Goal: Find contact information: Find contact information

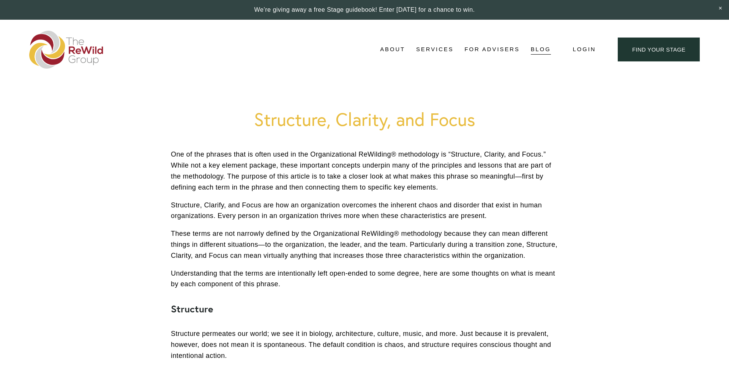
click at [74, 48] on img at bounding box center [66, 50] width 74 height 38
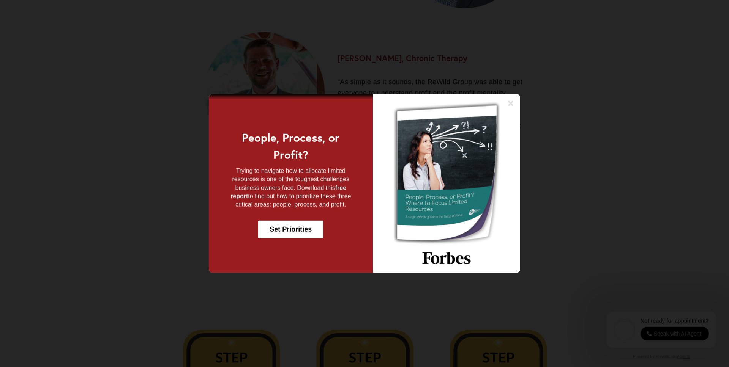
scroll to position [1327, 0]
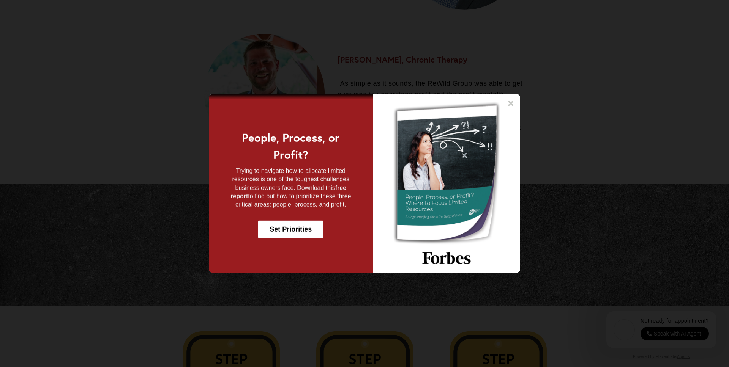
click at [510, 102] on icon at bounding box center [511, 104] width 8 height 8
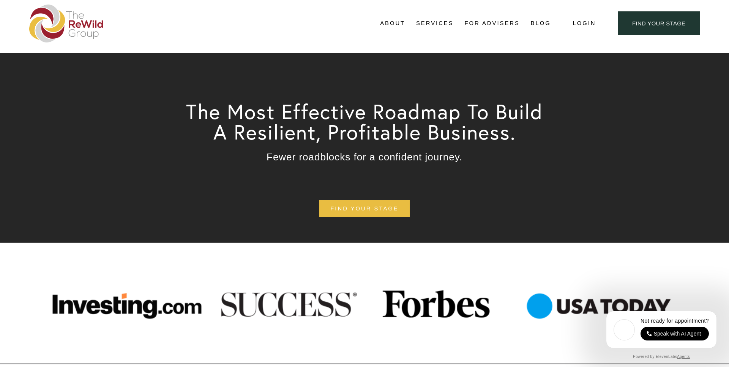
scroll to position [0, 0]
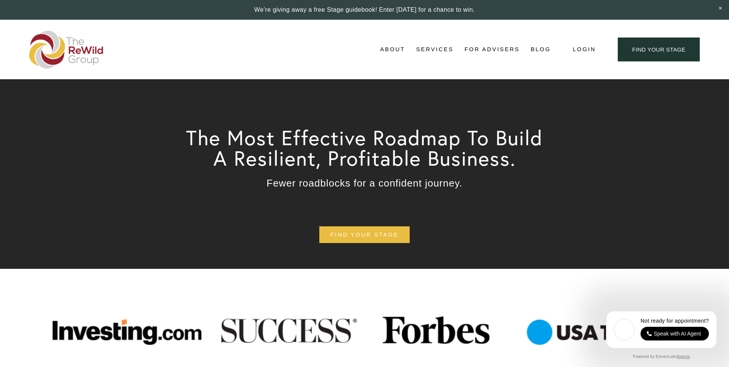
click at [397, 54] on span "About" at bounding box center [392, 49] width 25 height 10
click at [0, 0] on span "About Us" at bounding box center [0, 0] width 0 height 0
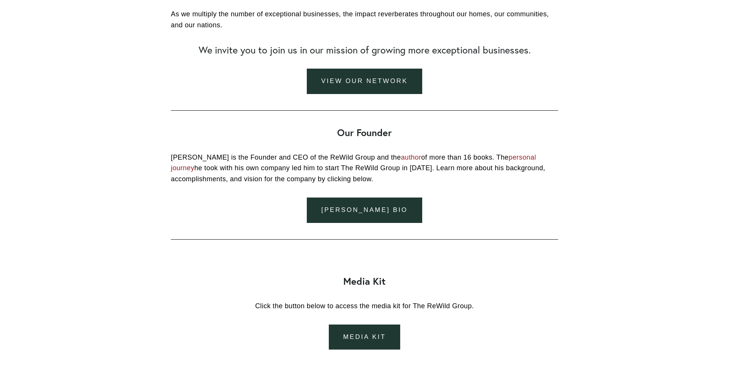
scroll to position [812, 0]
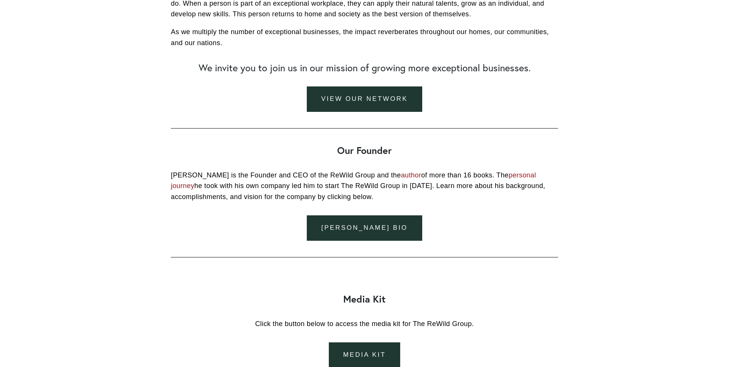
click at [380, 241] on link "[PERSON_NAME] Bio" at bounding box center [364, 228] width 115 height 25
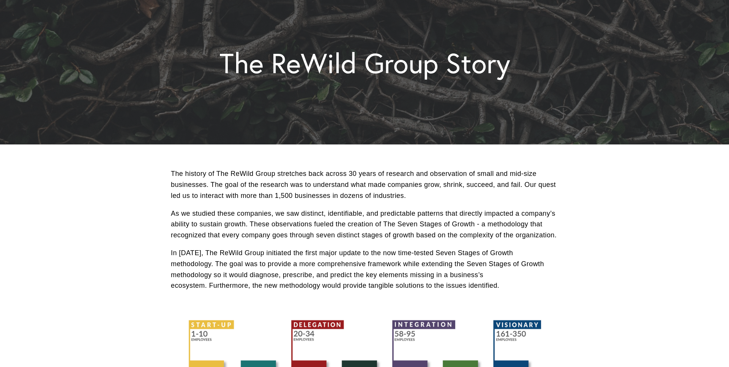
scroll to position [0, 0]
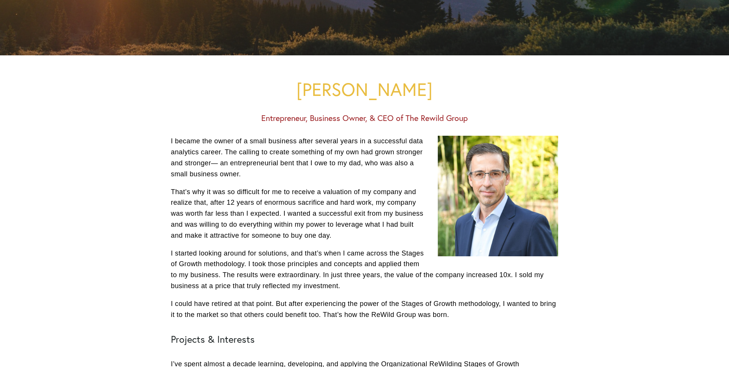
scroll to position [188, 0]
click at [344, 96] on h1 "Matthew Pohl" at bounding box center [364, 89] width 387 height 20
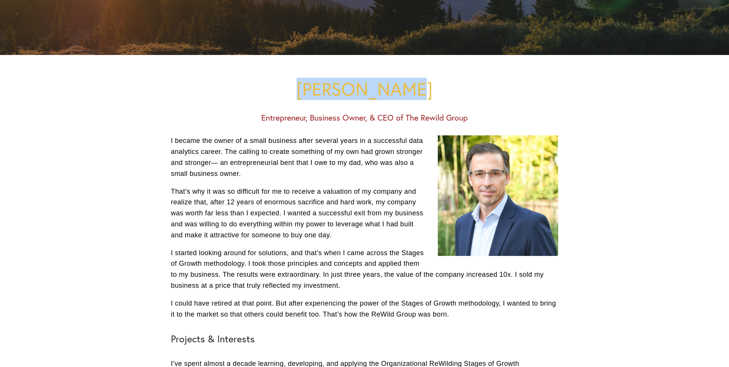
drag, startPoint x: 344, startPoint y: 96, endPoint x: 398, endPoint y: 88, distance: 54.5
click at [398, 88] on h1 "Matthew Pohl" at bounding box center [364, 89] width 387 height 20
copy h1 "Matthew Pohl"
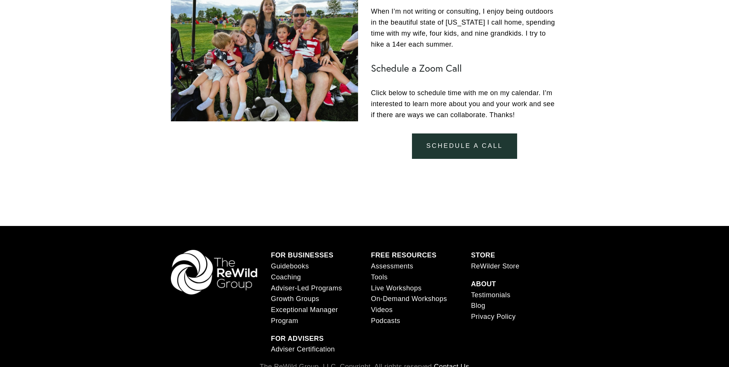
scroll to position [676, 0]
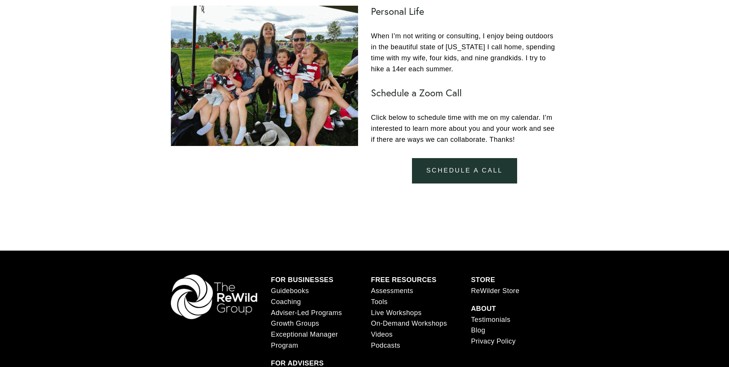
click at [445, 129] on p "Click below to schedule time with me on my calendar. I’m interested to learn mo…" at bounding box center [464, 128] width 187 height 33
click at [450, 158] on link "schedule a call" at bounding box center [464, 170] width 105 height 25
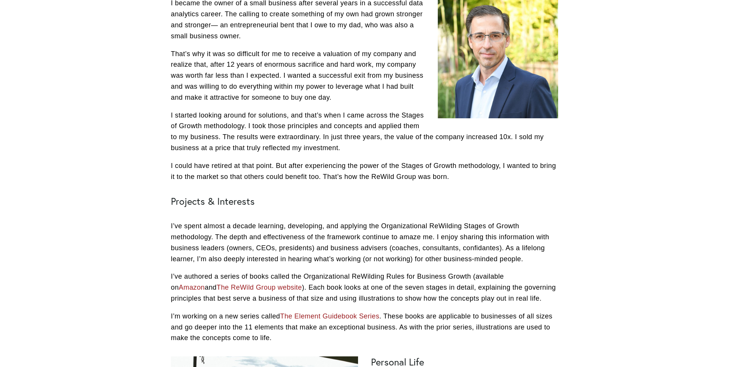
scroll to position [326, 0]
